Goal: Transaction & Acquisition: Download file/media

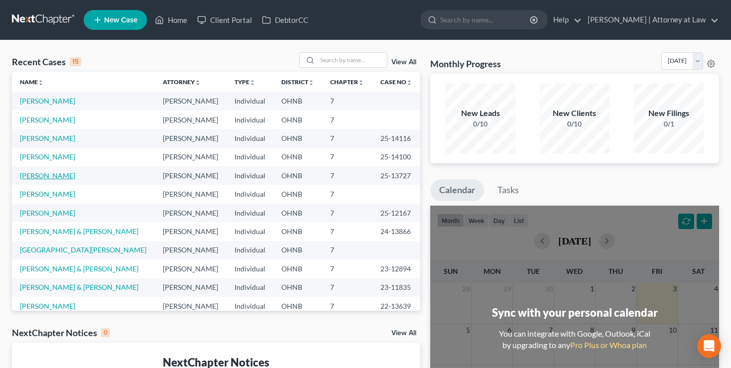
click at [38, 174] on link "[PERSON_NAME]" at bounding box center [47, 175] width 55 height 8
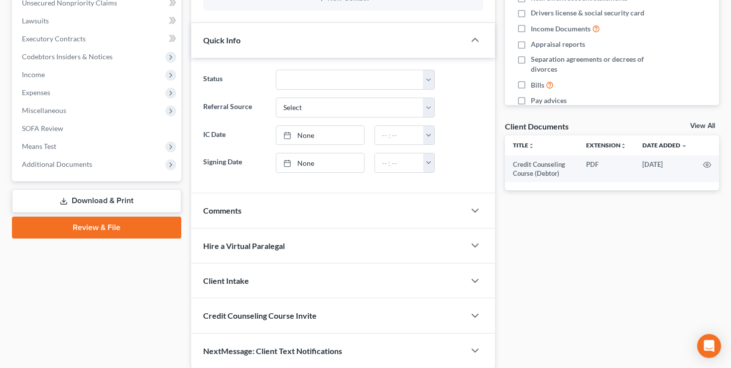
scroll to position [289, 0]
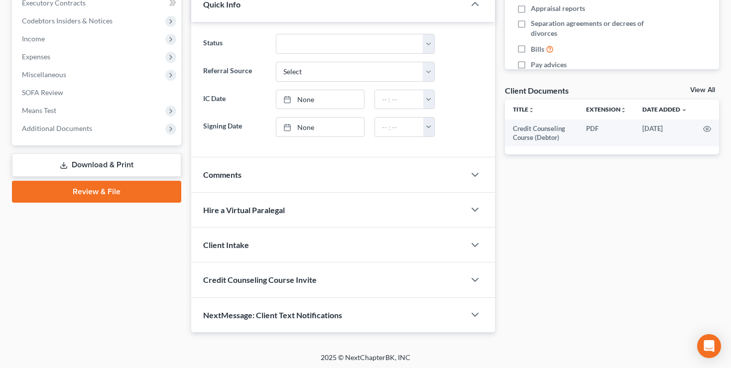
click at [91, 164] on link "Download & Print" at bounding box center [96, 164] width 169 height 23
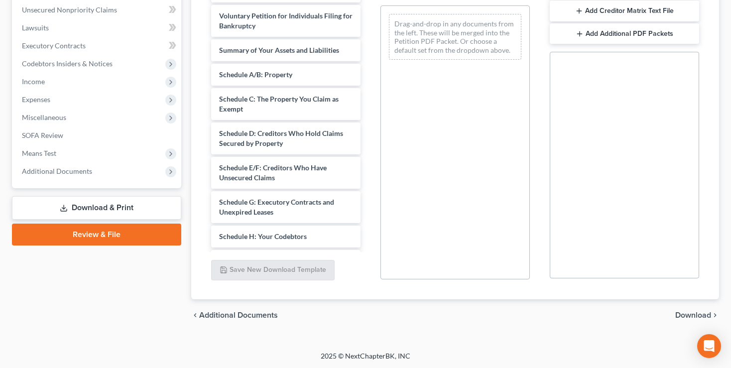
scroll to position [141, 0]
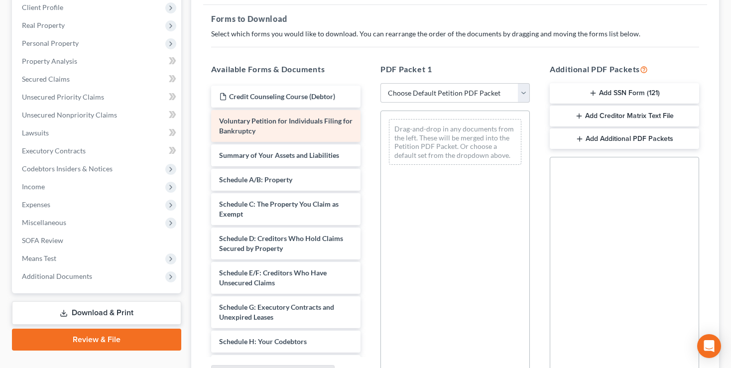
click at [272, 124] on div "Voluntary Petition for Individuals Filing for Bankruptcy" at bounding box center [285, 126] width 149 height 32
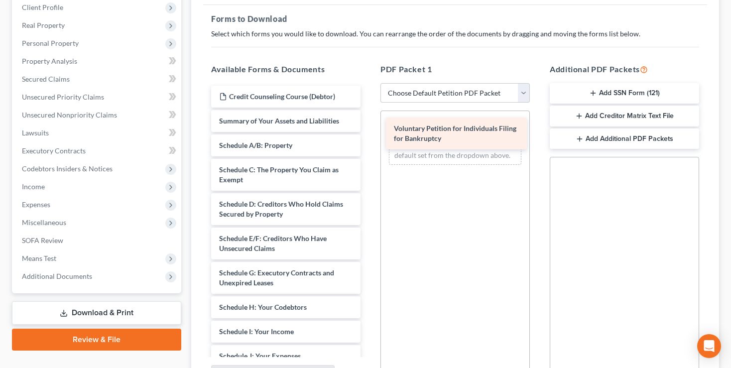
drag, startPoint x: 262, startPoint y: 127, endPoint x: 437, endPoint y: 135, distance: 174.9
click at [368, 135] on div "Voluntary Petition for Individuals Filing for Bankruptcy Credit Counseling Cour…" at bounding box center [285, 354] width 165 height 536
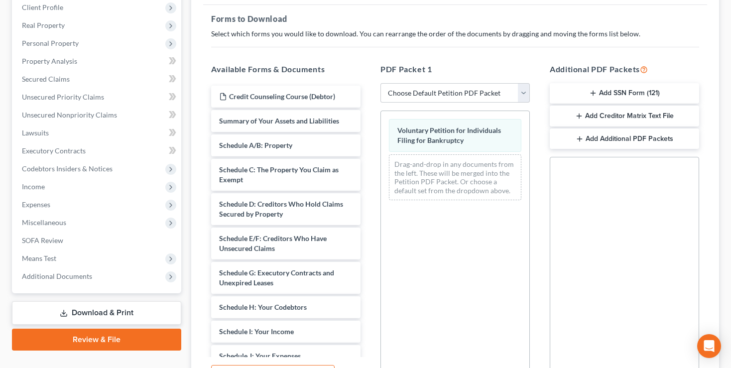
scroll to position [246, 0]
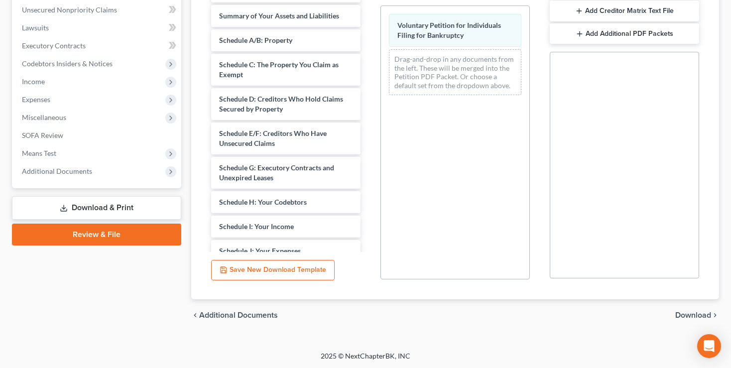
click at [684, 314] on span "Download" at bounding box center [693, 315] width 36 height 8
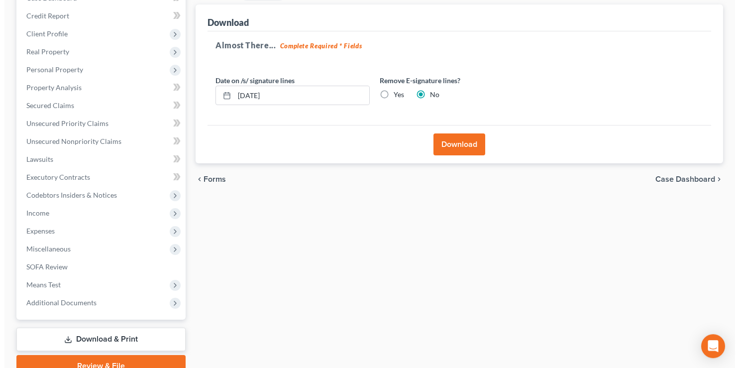
scroll to position [55, 0]
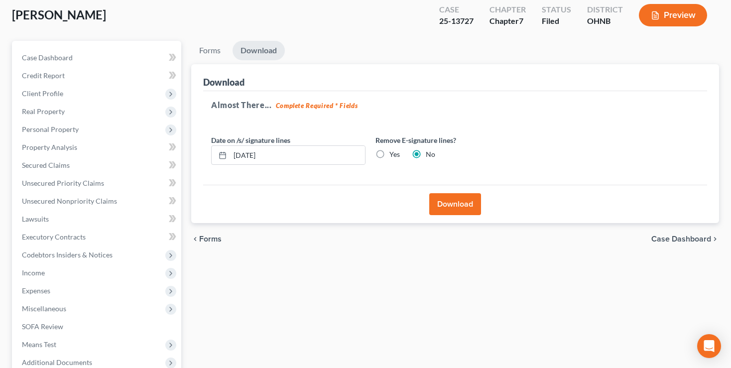
click at [389, 152] on label "Yes" at bounding box center [394, 154] width 10 height 10
click at [393, 152] on input "Yes" at bounding box center [396, 152] width 6 height 6
radio input "true"
radio input "false"
click at [220, 159] on div at bounding box center [221, 155] width 18 height 19
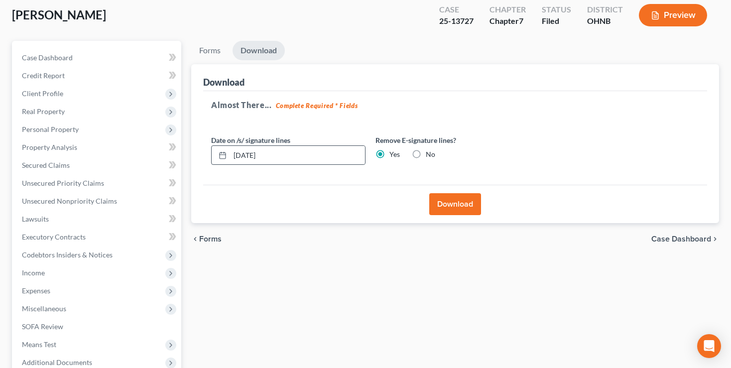
click at [223, 155] on icon at bounding box center [223, 155] width 8 height 8
click at [258, 152] on input "[DATE]" at bounding box center [297, 155] width 135 height 19
click at [290, 152] on input "[DATE]" at bounding box center [297, 155] width 135 height 19
drag, startPoint x: 300, startPoint y: 152, endPoint x: 226, endPoint y: 159, distance: 73.5
click at [230, 159] on input "[DATE]" at bounding box center [297, 155] width 135 height 19
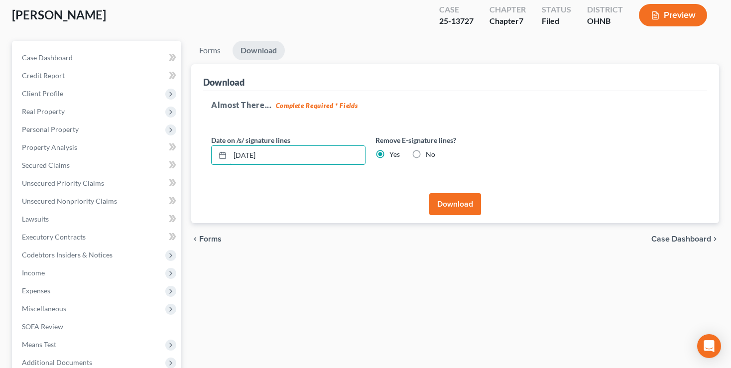
type input "[DATE]"
click at [460, 204] on button "Download" at bounding box center [455, 204] width 52 height 22
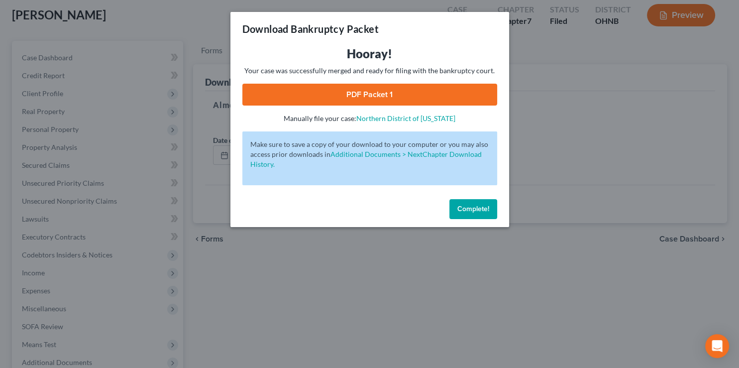
click at [371, 93] on link "PDF Packet 1" at bounding box center [369, 95] width 255 height 22
